Goal: Task Accomplishment & Management: Manage account settings

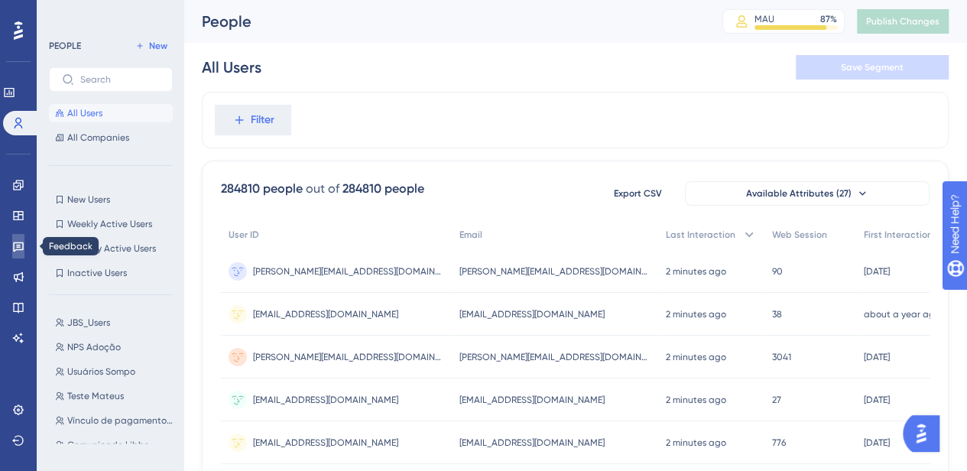
click at [12, 244] on icon at bounding box center [18, 246] width 12 height 12
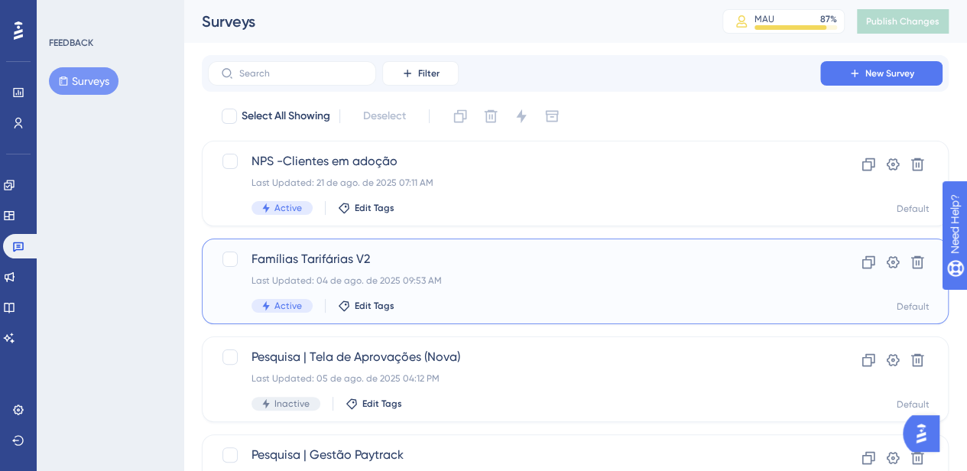
click at [434, 282] on div "Last Updated: 04 de ago. de 2025 09:53 AM" at bounding box center [513, 280] width 525 height 12
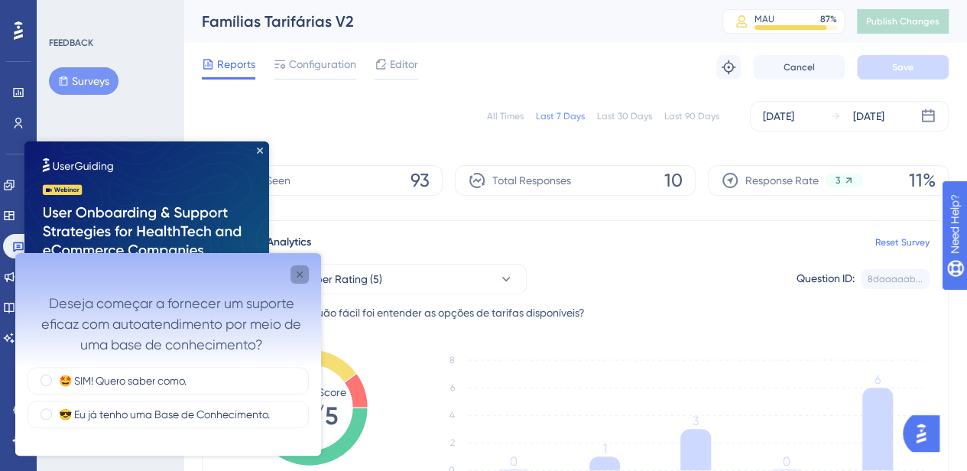
click at [299, 270] on icon "Close survey" at bounding box center [299, 274] width 12 height 12
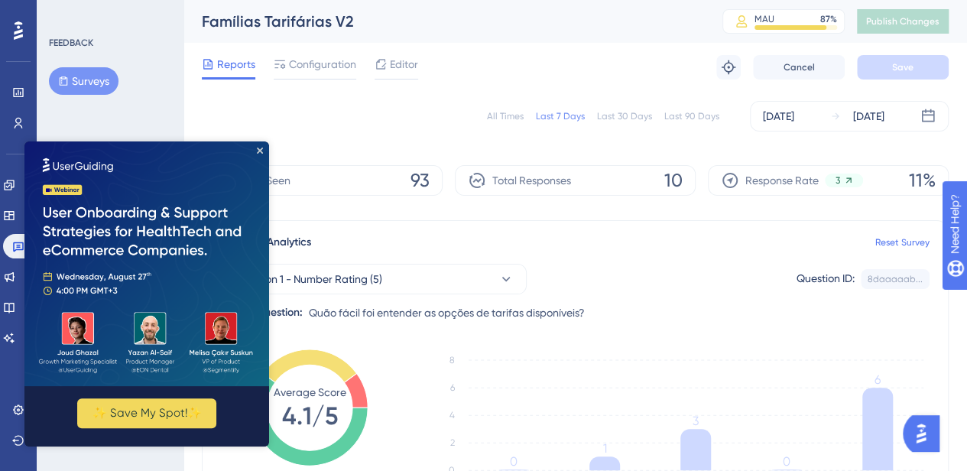
click at [252, 146] on img at bounding box center [146, 263] width 245 height 245
click at [261, 147] on icon "Close Preview" at bounding box center [260, 150] width 6 height 6
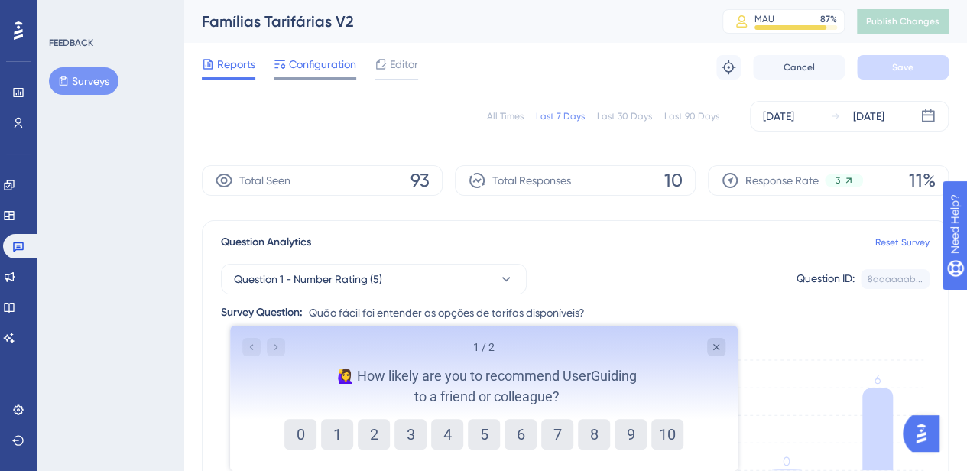
click at [341, 73] on span "Configuration" at bounding box center [322, 64] width 67 height 18
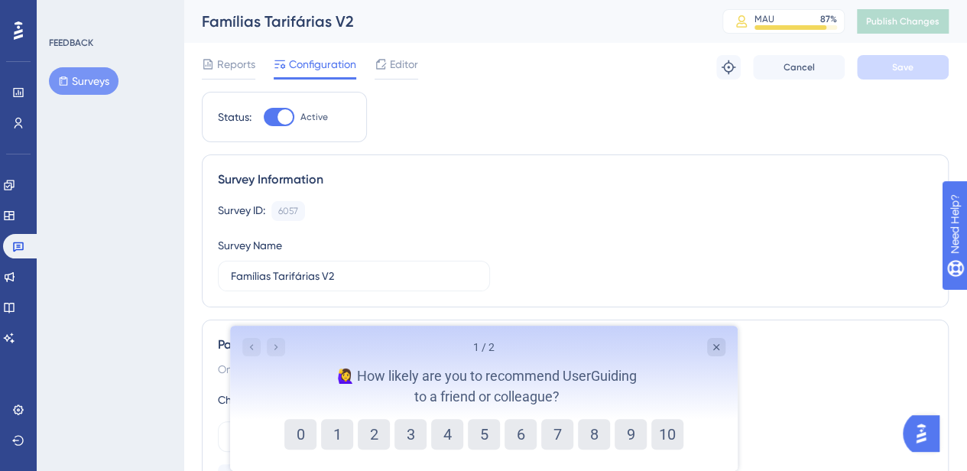
click at [272, 114] on div at bounding box center [279, 117] width 31 height 18
click at [264, 117] on input "Active" at bounding box center [263, 117] width 1 height 1
checkbox input "false"
click at [889, 63] on button "Save" at bounding box center [903, 67] width 92 height 24
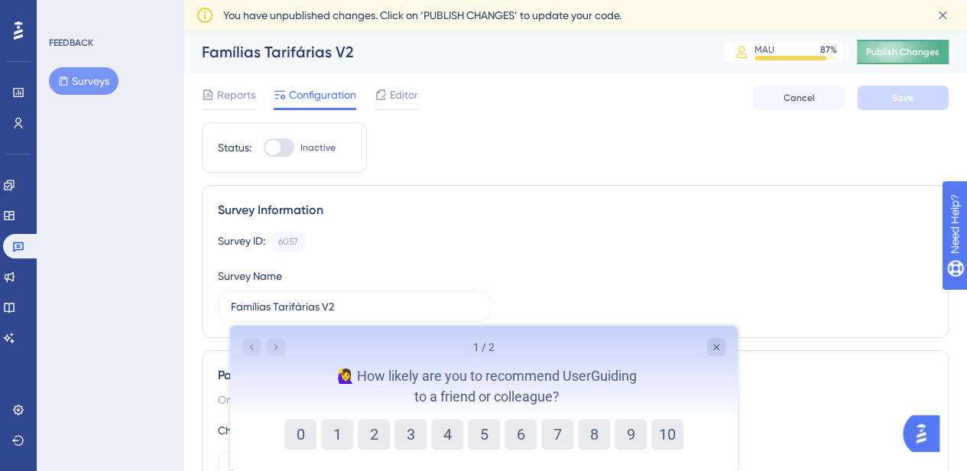
click at [879, 53] on span "Publish Changes" at bounding box center [902, 52] width 73 height 12
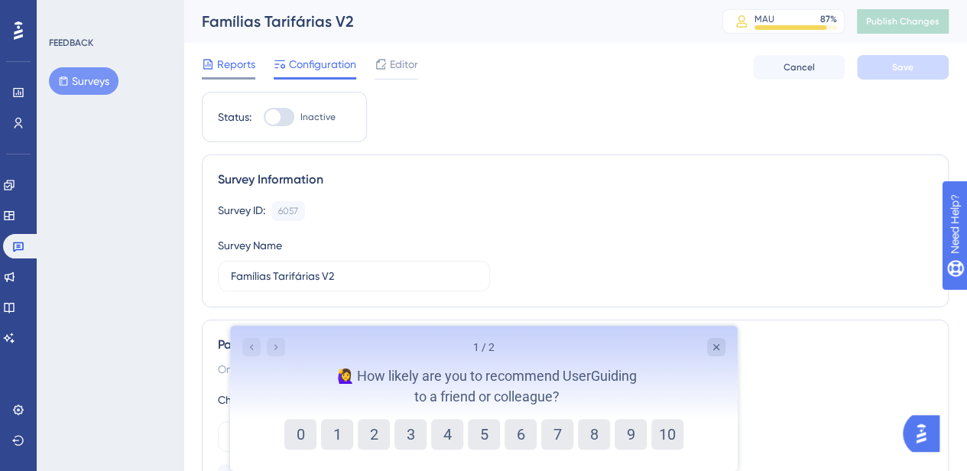
click at [237, 70] on span "Reports" at bounding box center [236, 64] width 38 height 18
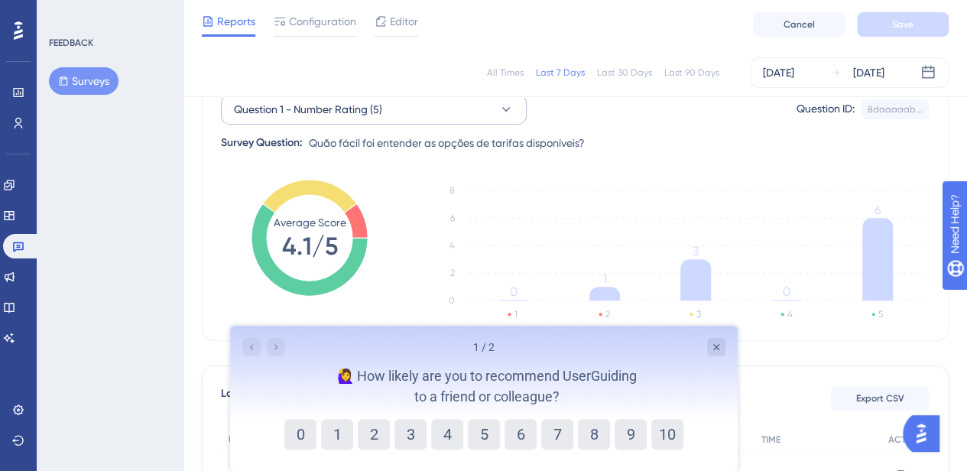
scroll to position [153, 0]
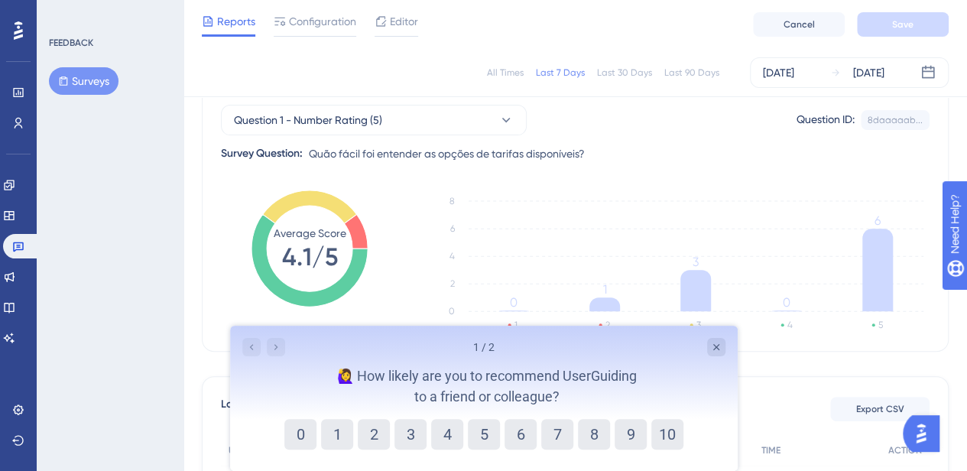
click at [338, 209] on icon at bounding box center [310, 206] width 94 height 33
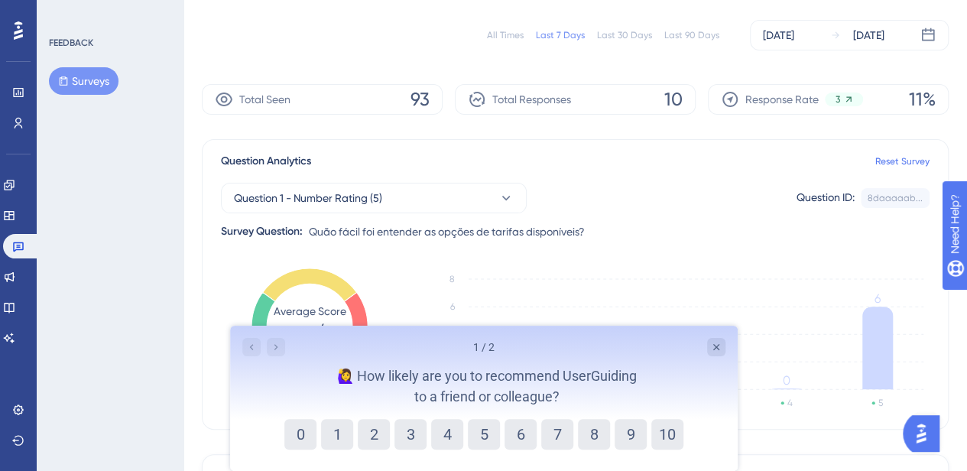
scroll to position [0, 0]
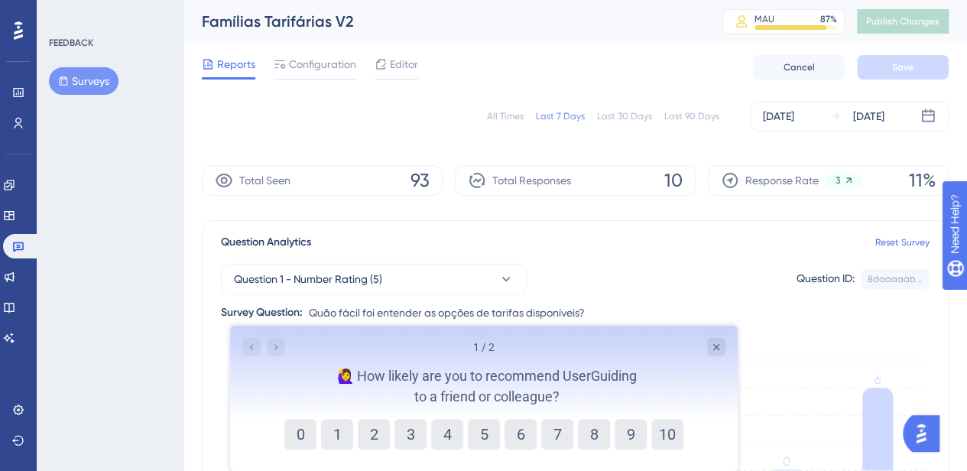
click at [530, 115] on div "All Times Last 7 Days Last 30 Days Last 90 Days" at bounding box center [603, 116] width 232 height 12
click at [528, 117] on div "All Times Last 7 Days Last 30 Days Last 90 Days" at bounding box center [603, 116] width 232 height 12
click at [517, 112] on div "All Times" at bounding box center [505, 116] width 37 height 12
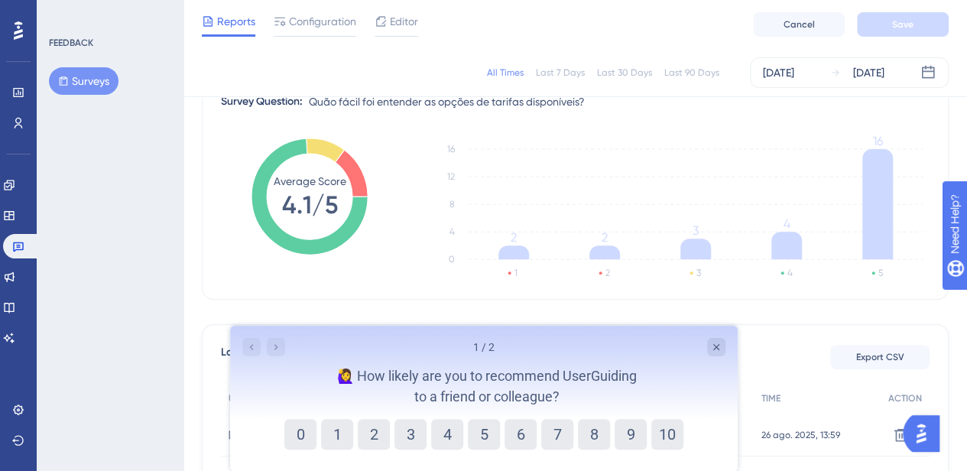
scroll to position [229, 0]
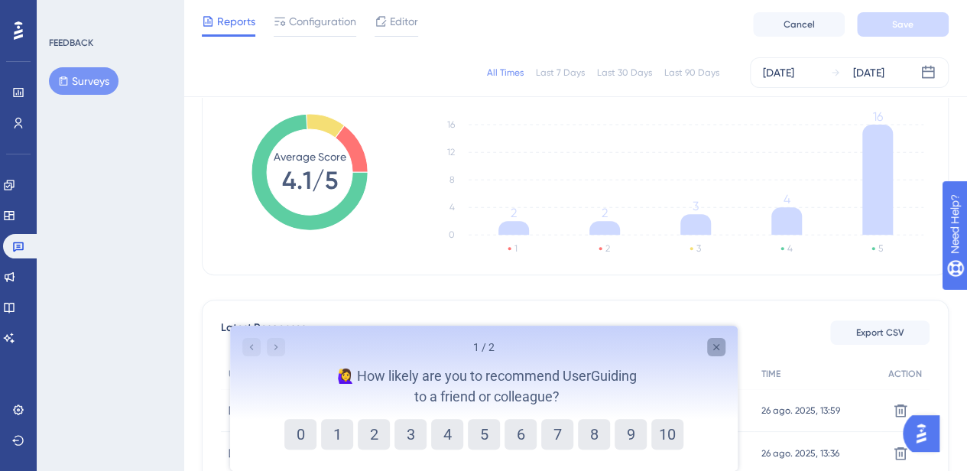
click at [721, 341] on icon "Close survey" at bounding box center [715, 347] width 12 height 12
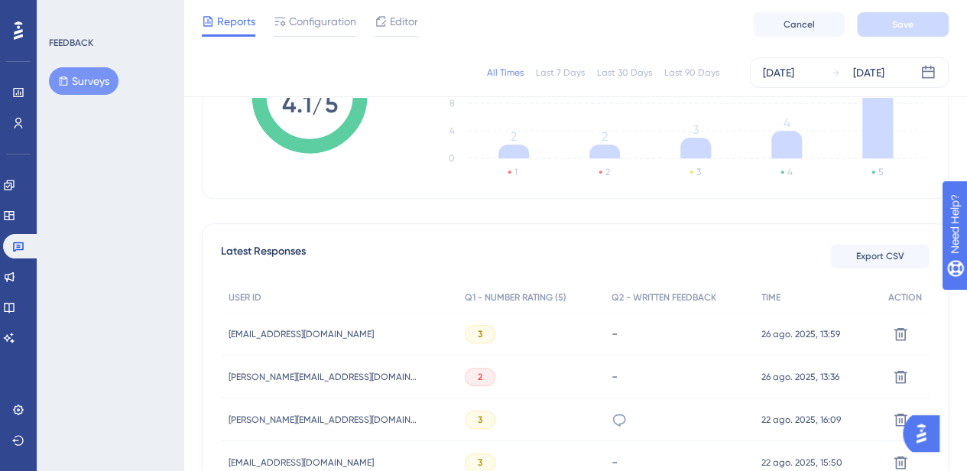
scroll to position [382, 0]
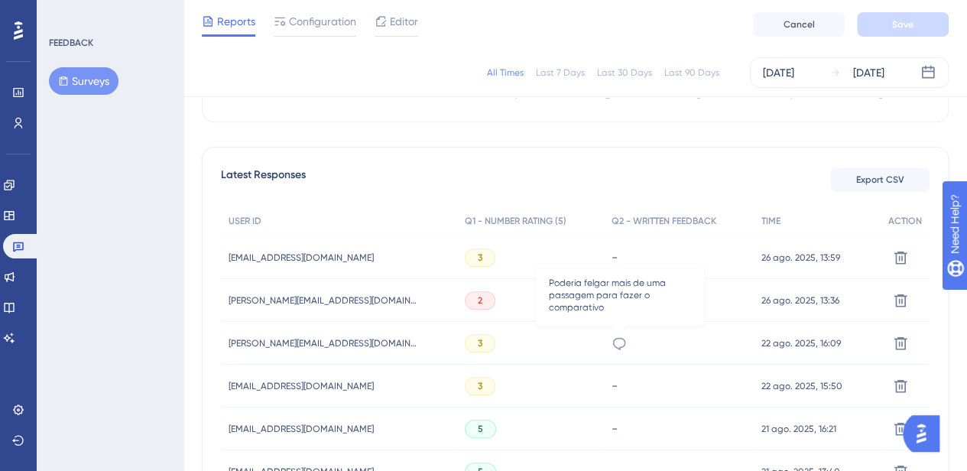
click at [625, 335] on icon at bounding box center [618, 342] width 15 height 15
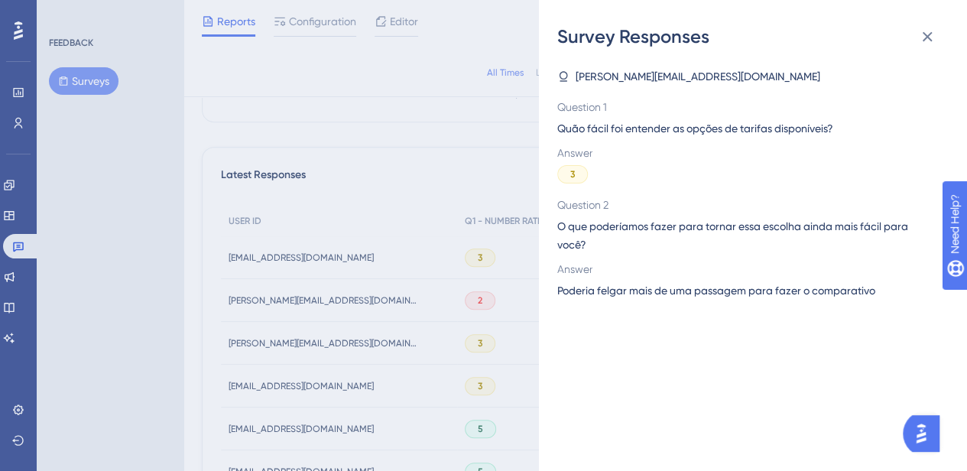
click at [497, 340] on div "Survey Responses [PERSON_NAME][EMAIL_ADDRESS][DOMAIN_NAME] Question 1 Quão fáci…" at bounding box center [483, 235] width 967 height 471
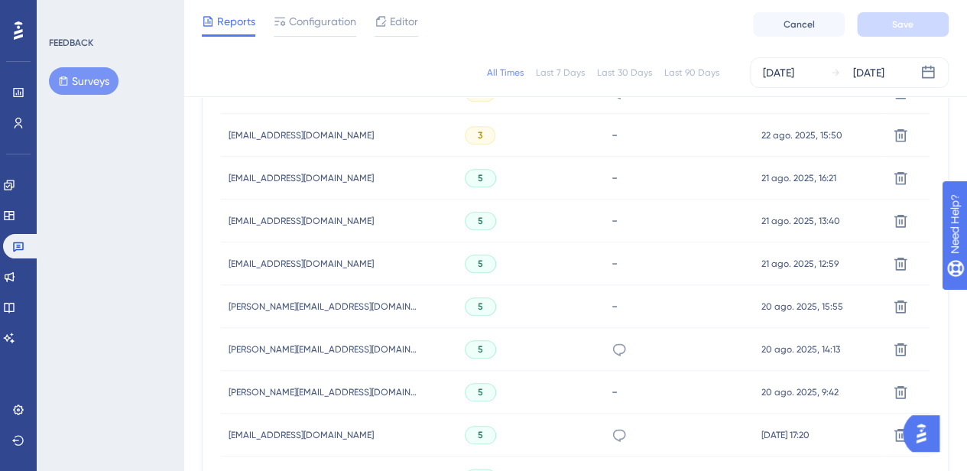
scroll to position [688, 0]
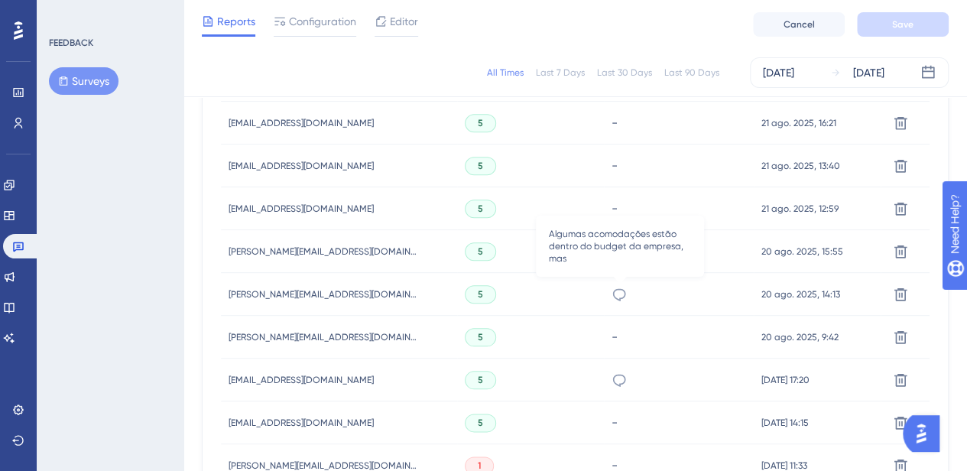
click at [627, 296] on icon at bounding box center [618, 294] width 15 height 15
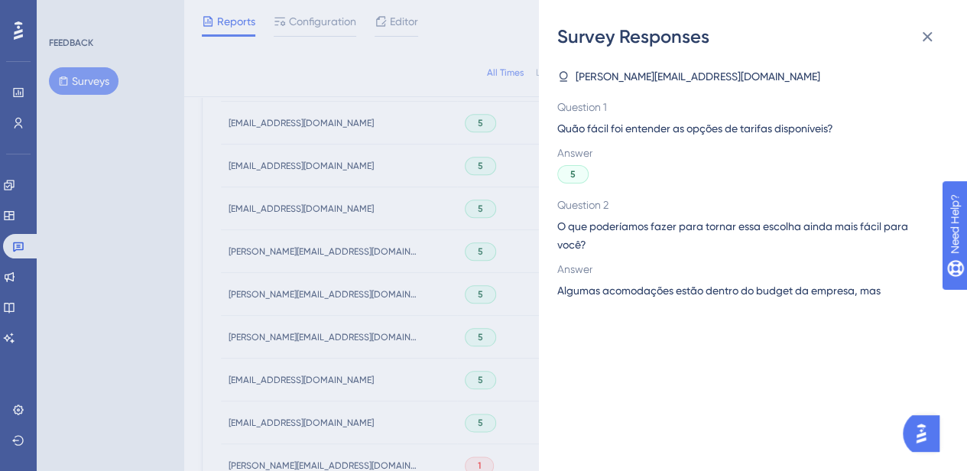
click at [622, 299] on span "Algumas acomodações estão dentro do budget da empresa, mas" at bounding box center [718, 290] width 323 height 18
click at [476, 299] on div "Survey Responses [PERSON_NAME][EMAIL_ADDRESS][DOMAIN_NAME] Question 1 Quão fáci…" at bounding box center [483, 235] width 967 height 471
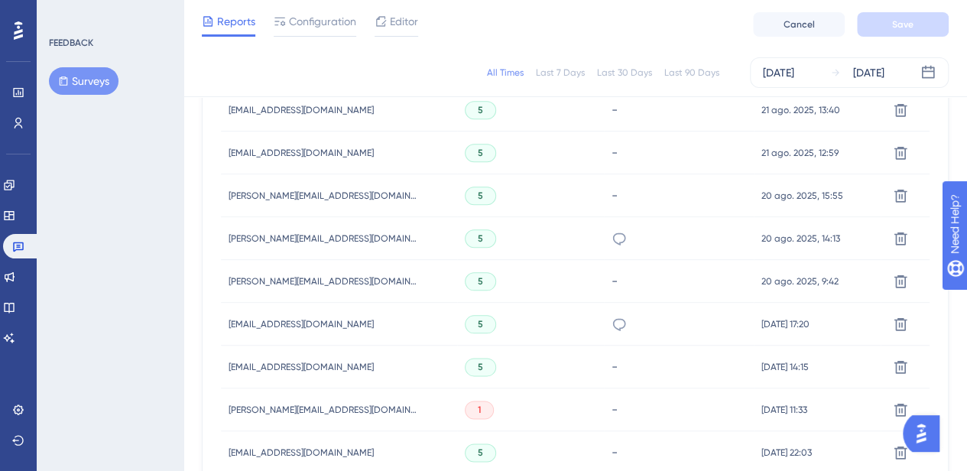
scroll to position [764, 0]
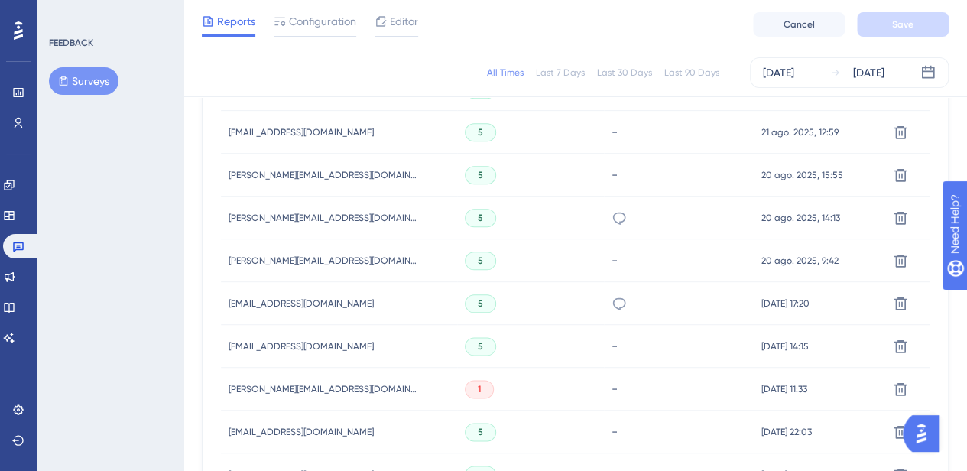
click at [628, 310] on div "Sem comentário" at bounding box center [679, 303] width 150 height 43
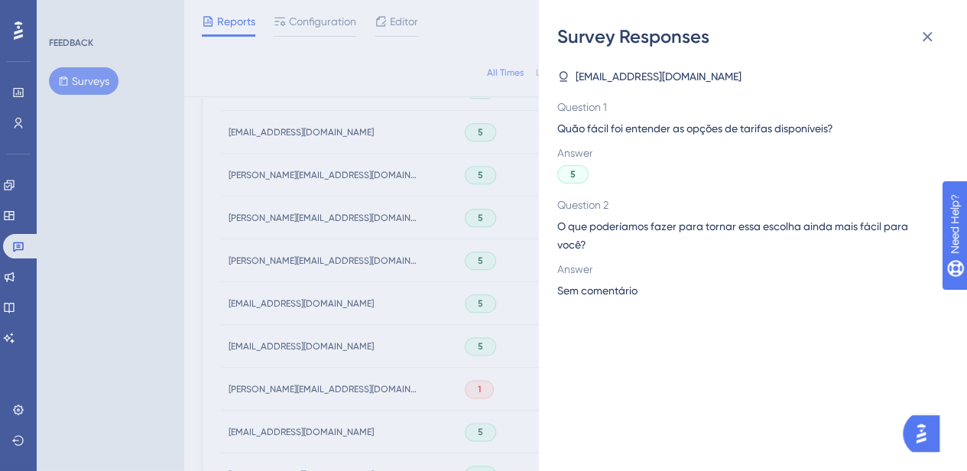
click at [508, 325] on div "Survey Responses [EMAIL_ADDRESS][DOMAIN_NAME] Question 1 Quão fácil foi entende…" at bounding box center [483, 235] width 967 height 471
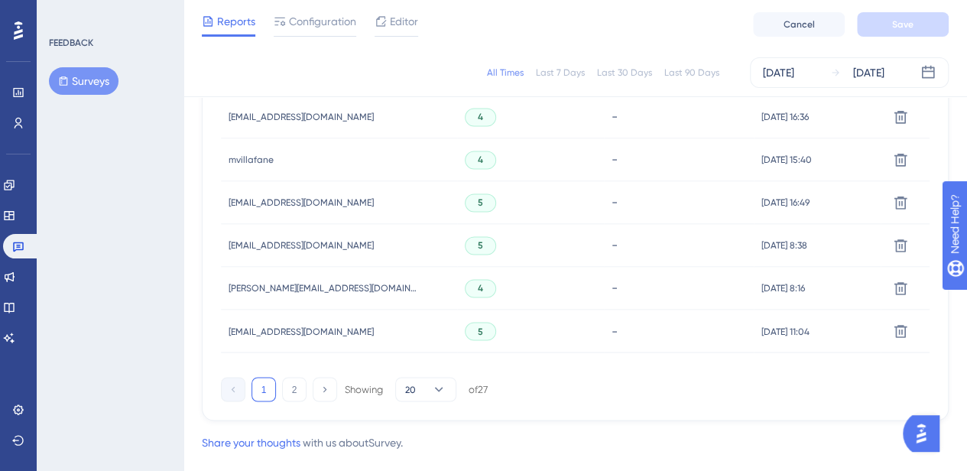
scroll to position [1146, 0]
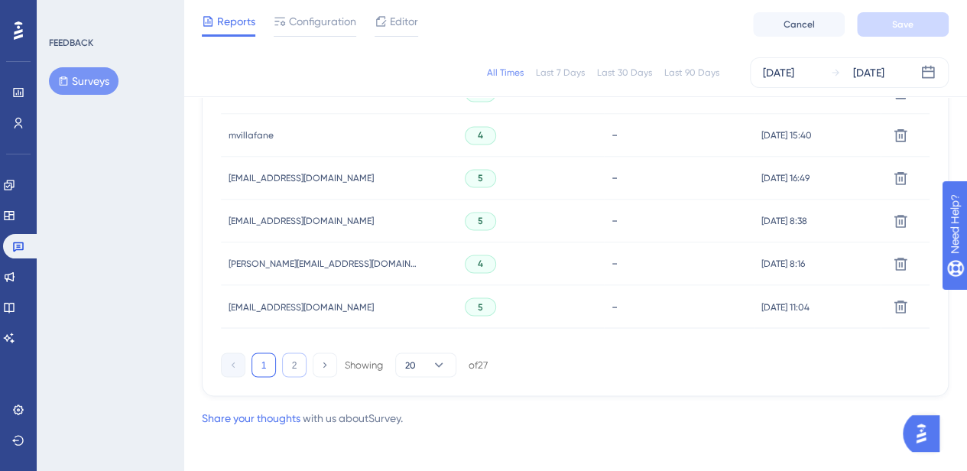
click at [304, 364] on button "2" at bounding box center [294, 364] width 24 height 24
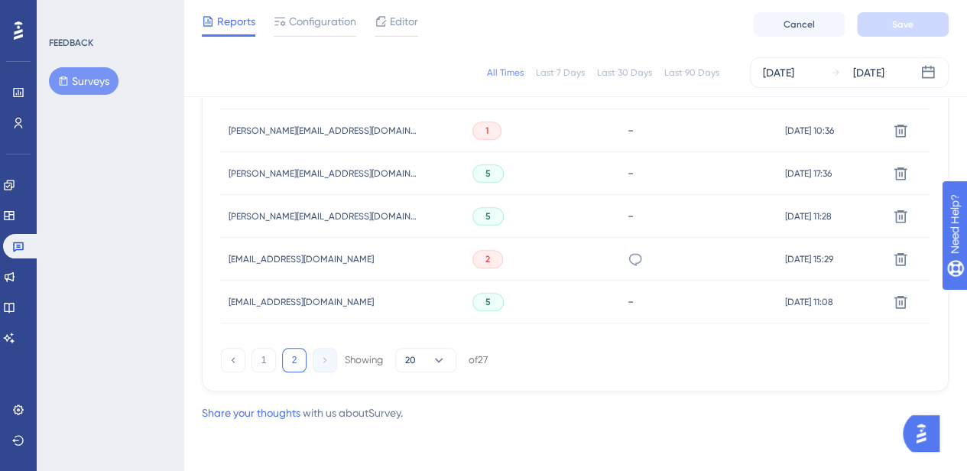
scroll to position [594, 0]
